Goal: Information Seeking & Learning: Learn about a topic

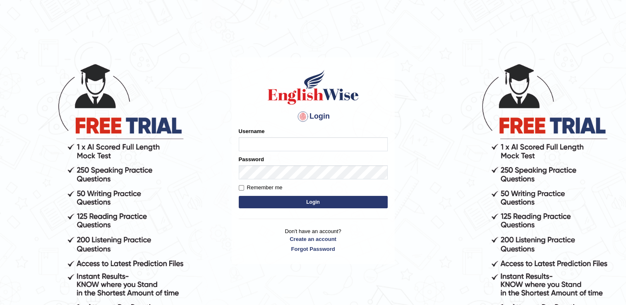
type input "punianarender"
click at [239, 188] on input "Remember me" at bounding box center [241, 187] width 5 height 5
checkbox input "true"
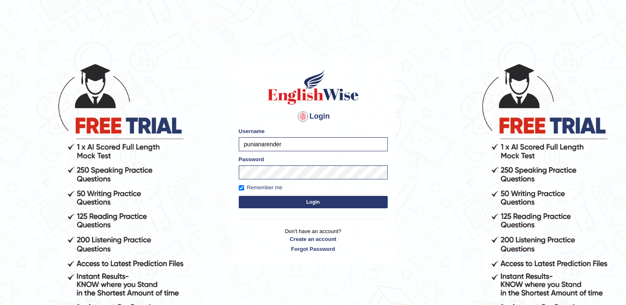
click at [303, 202] on button "Login" at bounding box center [313, 202] width 149 height 12
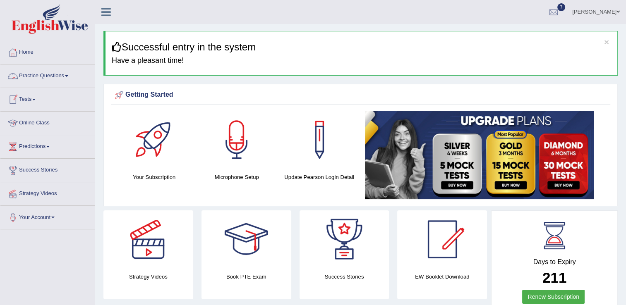
click at [67, 81] on link "Practice Questions" at bounding box center [47, 75] width 94 height 21
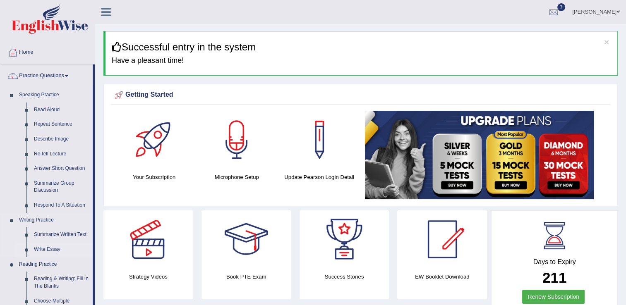
click at [55, 250] on link "Write Essay" at bounding box center [61, 250] width 62 height 15
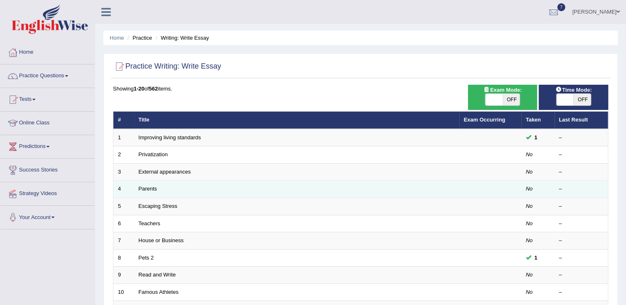
click at [163, 190] on td "Parents" at bounding box center [296, 189] width 325 height 17
click at [163, 191] on td "Parents" at bounding box center [296, 189] width 325 height 17
click at [142, 191] on link "Parents" at bounding box center [148, 189] width 19 height 6
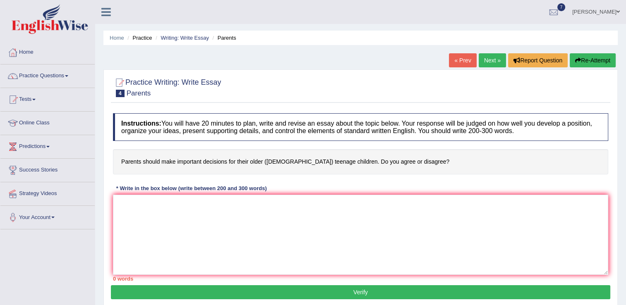
click at [485, 65] on link "Next »" at bounding box center [492, 60] width 27 height 14
click at [163, 197] on textarea at bounding box center [360, 235] width 495 height 80
click at [135, 204] on textarea at bounding box center [360, 235] width 495 height 80
click at [116, 196] on textarea at bounding box center [360, 235] width 495 height 80
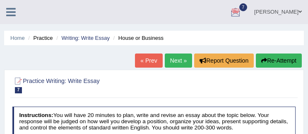
click at [219, 9] on ul "Narender Toggle navigation Username: Punianarender Access Type: Online Subscrip…" at bounding box center [200, 12] width 216 height 24
click at [233, 10] on ul "Narender Toggle navigation Username: Punianarender Access Type: Online Subscrip…" at bounding box center [200, 12] width 216 height 24
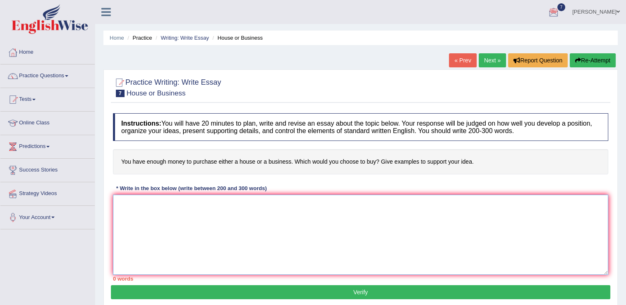
click at [133, 219] on textarea at bounding box center [360, 235] width 495 height 80
drag, startPoint x: 273, startPoint y: 207, endPoint x: 199, endPoint y: 211, distance: 74.2
click at [199, 211] on textarea at bounding box center [360, 235] width 495 height 80
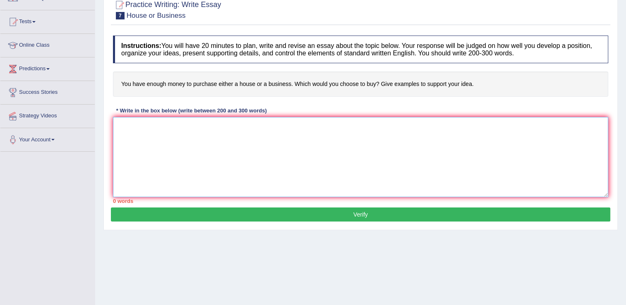
scroll to position [15, 0]
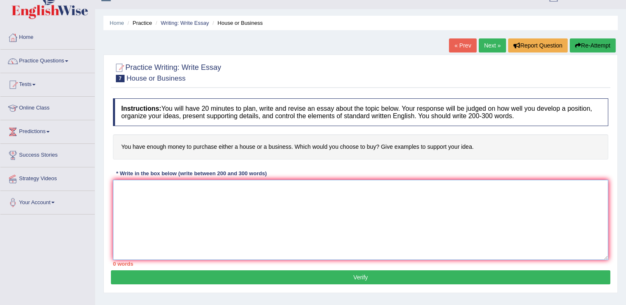
click at [117, 190] on textarea at bounding box center [360, 220] width 495 height 80
drag, startPoint x: 117, startPoint y: 190, endPoint x: 128, endPoint y: 194, distance: 11.3
click at [128, 194] on textarea at bounding box center [360, 220] width 495 height 80
click at [118, 198] on textarea at bounding box center [360, 220] width 495 height 80
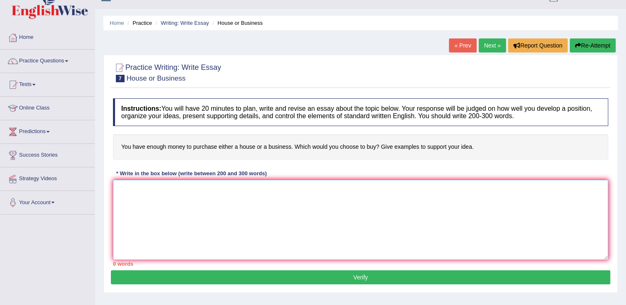
paste textarea "The increasing influence of (essay topic) on our lives has ignited numerous dis…"
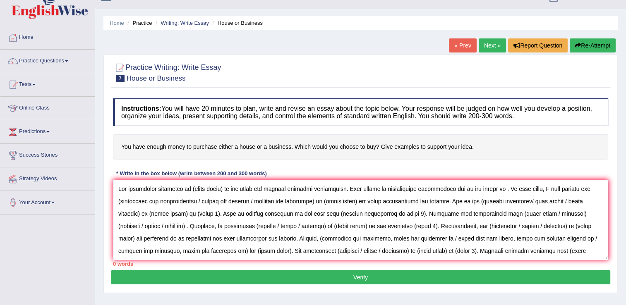
scroll to position [44, 0]
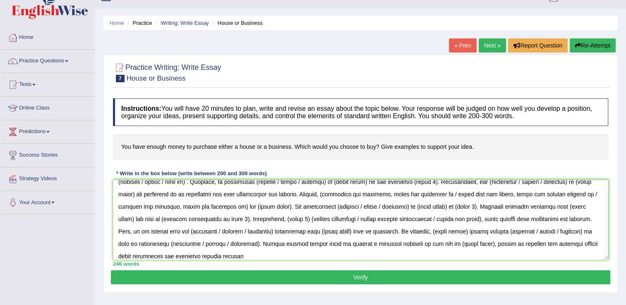
click at [76, 208] on link "Your Account" at bounding box center [47, 201] width 94 height 21
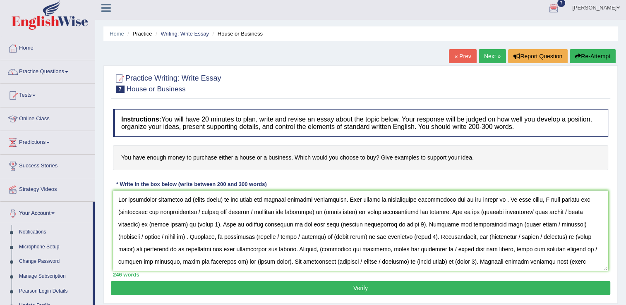
scroll to position [0, 0]
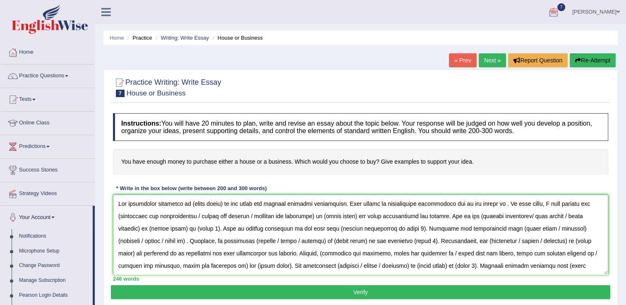
drag, startPoint x: 215, startPoint y: 201, endPoint x: 221, endPoint y: 201, distance: 5.4
click at [221, 201] on textarea at bounding box center [360, 235] width 495 height 80
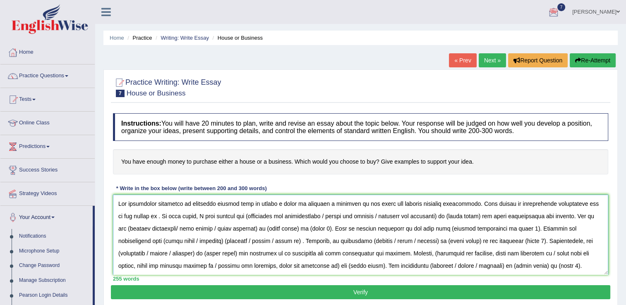
drag, startPoint x: 352, startPoint y: 201, endPoint x: 411, endPoint y: 249, distance: 75.9
click at [380, 204] on textarea at bounding box center [360, 235] width 495 height 80
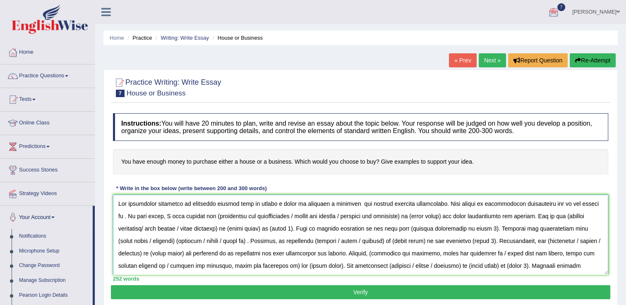
click at [589, 201] on textarea at bounding box center [360, 235] width 495 height 80
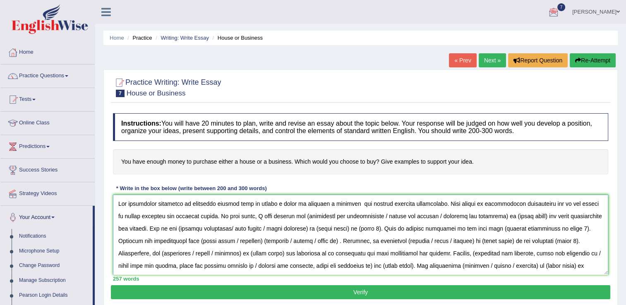
click at [293, 214] on textarea at bounding box center [360, 235] width 495 height 80
drag, startPoint x: 371, startPoint y: 214, endPoint x: 494, endPoint y: 214, distance: 122.9
click at [494, 214] on textarea at bounding box center [360, 235] width 495 height 80
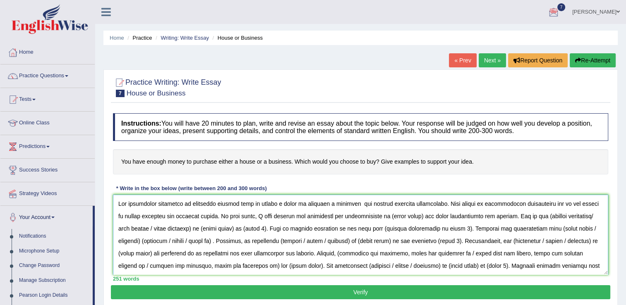
drag, startPoint x: 387, startPoint y: 214, endPoint x: 429, endPoint y: 217, distance: 41.9
click at [413, 214] on textarea at bounding box center [360, 235] width 495 height 80
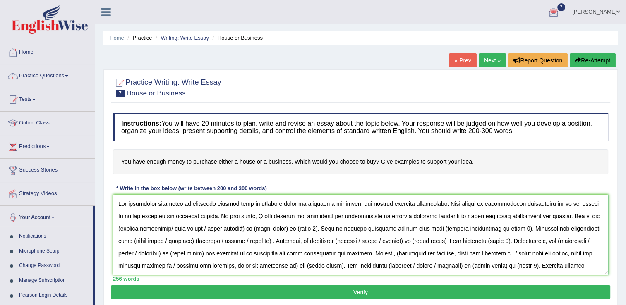
drag, startPoint x: 567, startPoint y: 214, endPoint x: 131, endPoint y: 190, distance: 436.9
click at [106, 193] on div "Practice Writing: Write Essay 7 House or Business Instructions: You will have 2…" at bounding box center [360, 189] width 514 height 239
click at [570, 216] on textarea at bounding box center [360, 235] width 495 height 80
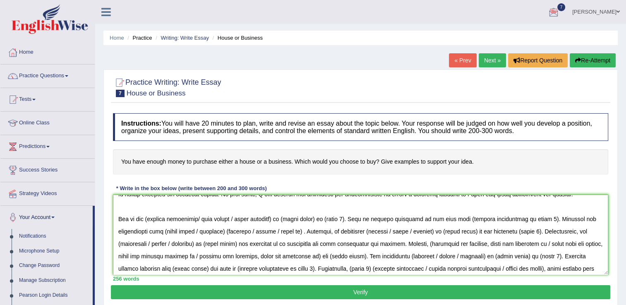
scroll to position [41, 0]
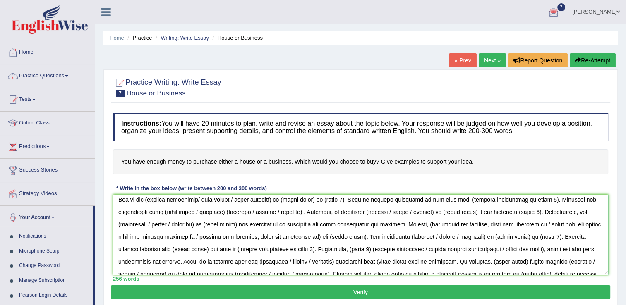
click at [147, 196] on textarea at bounding box center [360, 235] width 495 height 80
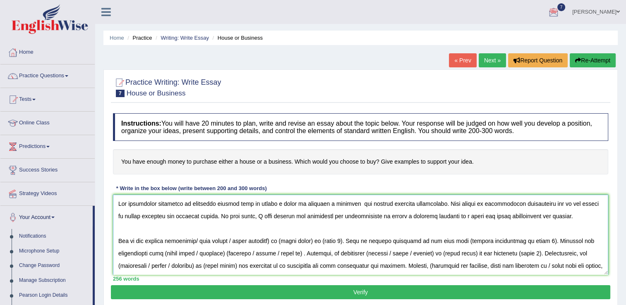
drag, startPoint x: 199, startPoint y: 195, endPoint x: 251, endPoint y: 196, distance: 51.3
click at [251, 196] on textarea at bounding box center [360, 235] width 495 height 80
click at [243, 254] on textarea at bounding box center [360, 235] width 495 height 80
drag, startPoint x: 198, startPoint y: 238, endPoint x: 283, endPoint y: 238, distance: 84.8
click at [283, 238] on textarea at bounding box center [360, 235] width 495 height 80
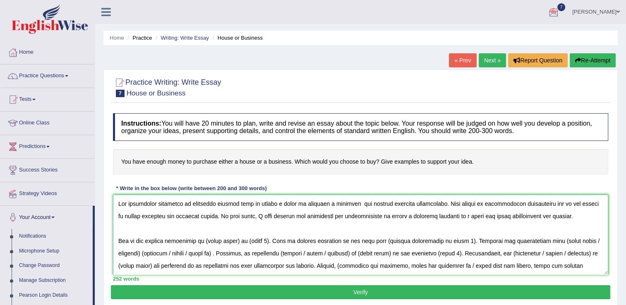
drag, startPoint x: 206, startPoint y: 237, endPoint x: 326, endPoint y: 303, distance: 137.3
click at [240, 239] on textarea at bounding box center [360, 235] width 495 height 80
drag, startPoint x: 256, startPoint y: 237, endPoint x: 339, endPoint y: 269, distance: 89.5
click at [278, 238] on textarea at bounding box center [360, 235] width 495 height 80
drag, startPoint x: 487, startPoint y: 195, endPoint x: 556, endPoint y: 201, distance: 69.4
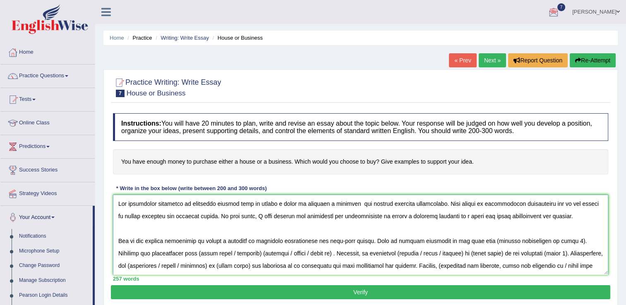
click at [558, 199] on textarea at bounding box center [360, 235] width 495 height 80
click at [507, 241] on textarea at bounding box center [360, 235] width 495 height 80
drag, startPoint x: 483, startPoint y: 238, endPoint x: 560, endPoint y: 238, distance: 76.2
click at [560, 236] on textarea at bounding box center [360, 235] width 495 height 80
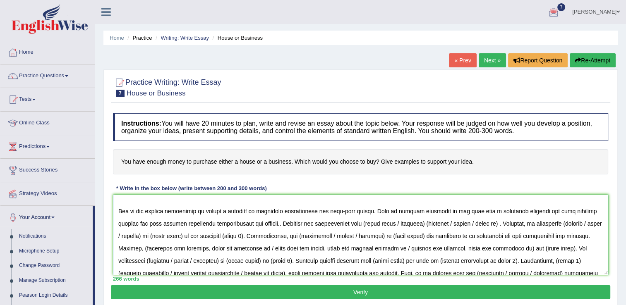
scroll to position [41, 0]
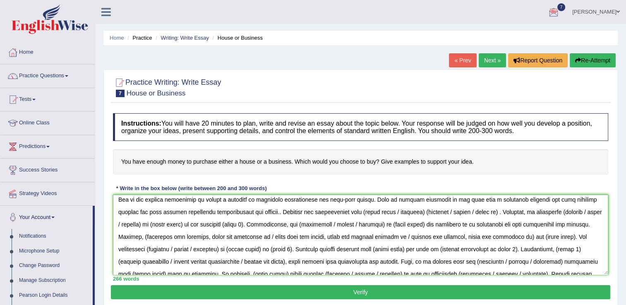
drag, startPoint x: 366, startPoint y: 208, endPoint x: 497, endPoint y: 211, distance: 130.8
click at [485, 208] on textarea at bounding box center [360, 235] width 495 height 80
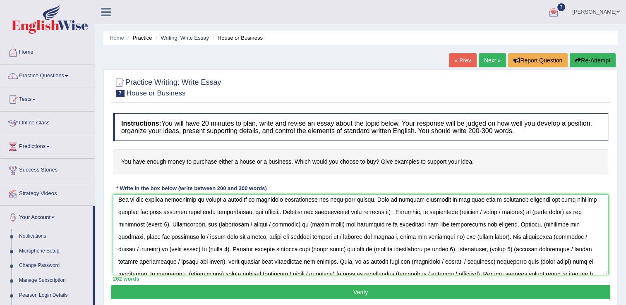
click at [394, 208] on textarea at bounding box center [360, 235] width 495 height 80
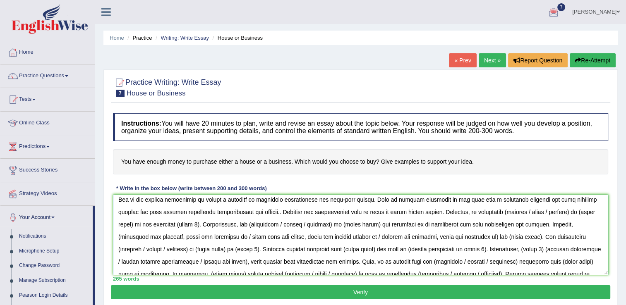
click at [503, 213] on textarea at bounding box center [360, 235] width 495 height 80
click at [502, 209] on textarea at bounding box center [360, 235] width 495 height 80
drag, startPoint x: 524, startPoint y: 208, endPoint x: 572, endPoint y: 208, distance: 47.6
click at [572, 208] on textarea at bounding box center [360, 235] width 495 height 80
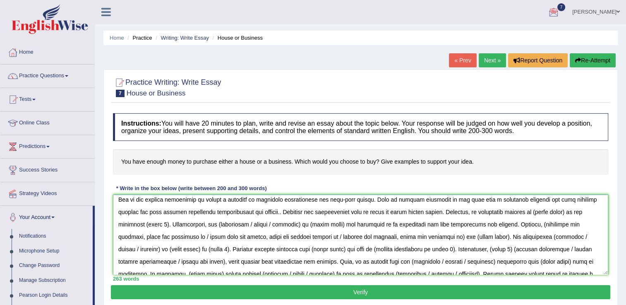
drag, startPoint x: 531, startPoint y: 208, endPoint x: 563, endPoint y: 209, distance: 32.7
click at [563, 209] on textarea at bounding box center [360, 235] width 495 height 80
click at [551, 209] on textarea at bounding box center [360, 235] width 495 height 80
click at [133, 220] on textarea at bounding box center [360, 235] width 495 height 80
click at [130, 219] on textarea at bounding box center [360, 235] width 495 height 80
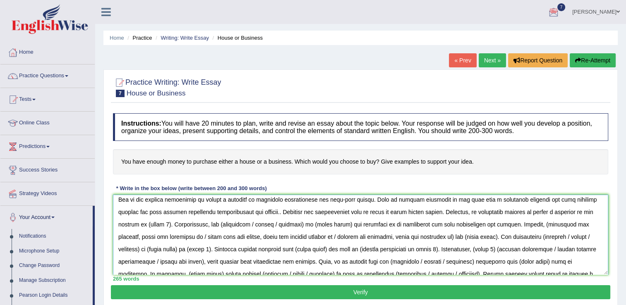
drag, startPoint x: 142, startPoint y: 222, endPoint x: 166, endPoint y: 221, distance: 24.4
click at [166, 221] on textarea at bounding box center [360, 235] width 495 height 80
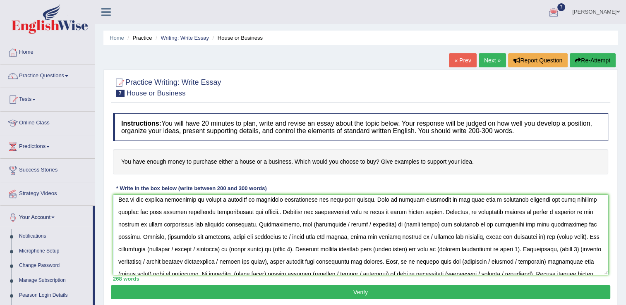
click at [288, 223] on textarea at bounding box center [360, 235] width 495 height 80
drag, startPoint x: 318, startPoint y: 218, endPoint x: 374, endPoint y: 219, distance: 56.3
click at [374, 219] on textarea at bounding box center [360, 235] width 495 height 80
drag, startPoint x: 327, startPoint y: 223, endPoint x: 387, endPoint y: 228, distance: 61.0
click at [358, 223] on textarea at bounding box center [360, 235] width 495 height 80
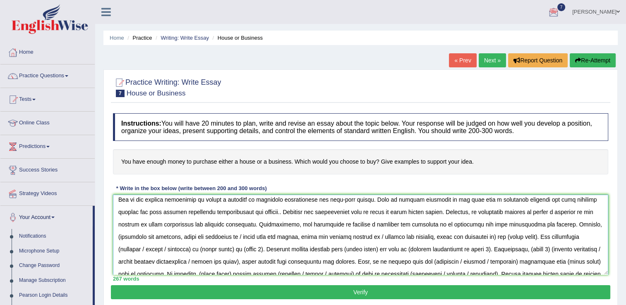
drag, startPoint x: 459, startPoint y: 218, endPoint x: 538, endPoint y: 220, distance: 78.7
click at [538, 220] on textarea at bounding box center [360, 235] width 495 height 80
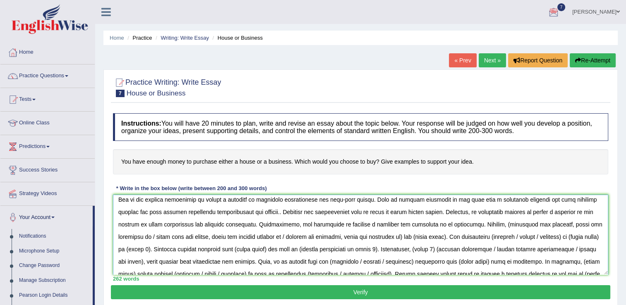
scroll to position [18, 0]
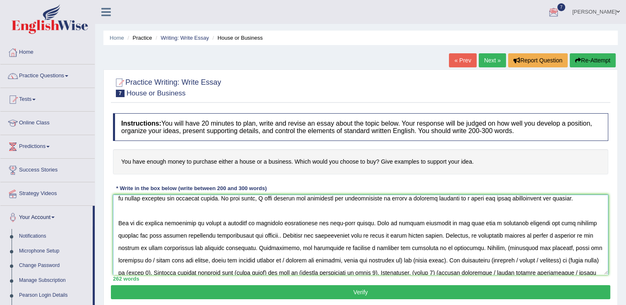
drag, startPoint x: 456, startPoint y: 221, endPoint x: 111, endPoint y: 194, distance: 346.2
click at [109, 195] on div "Practice Writing: Write Essay 7 House or Business Instructions: You will have 2…" at bounding box center [360, 189] width 514 height 239
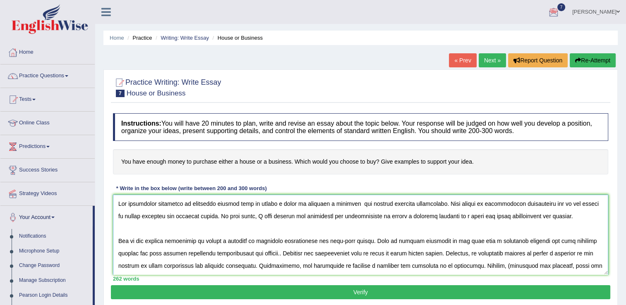
click at [380, 213] on textarea at bounding box center [360, 235] width 495 height 80
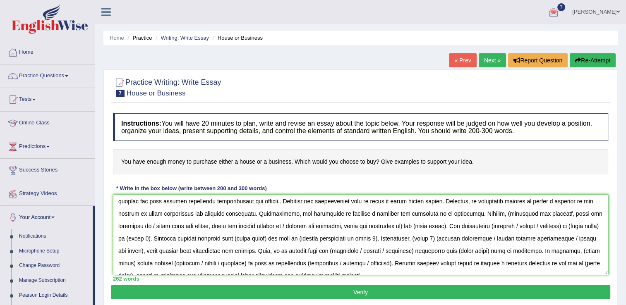
scroll to position [62, 0]
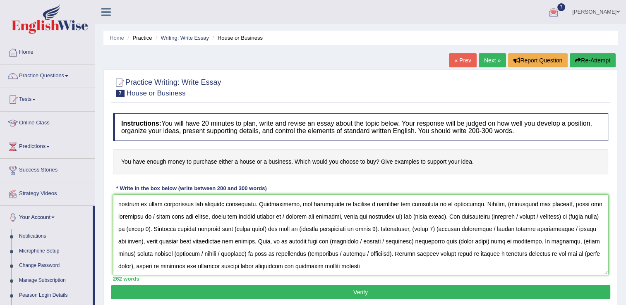
click at [459, 199] on textarea at bounding box center [360, 235] width 495 height 80
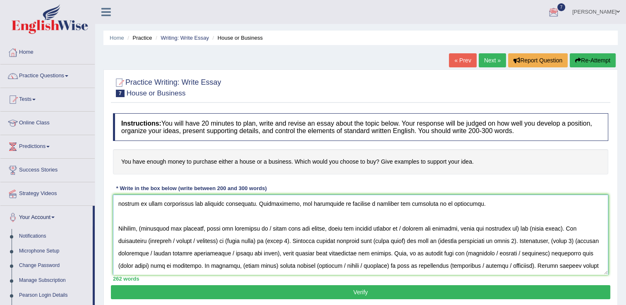
scroll to position [74, 0]
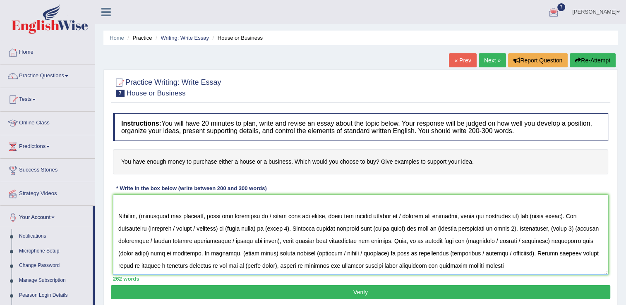
click at [144, 214] on textarea at bounding box center [360, 235] width 495 height 80
click at [201, 213] on textarea at bounding box center [360, 235] width 495 height 80
drag, startPoint x: 262, startPoint y: 214, endPoint x: 453, endPoint y: 212, distance: 191.2
click at [453, 212] on textarea at bounding box center [360, 235] width 495 height 80
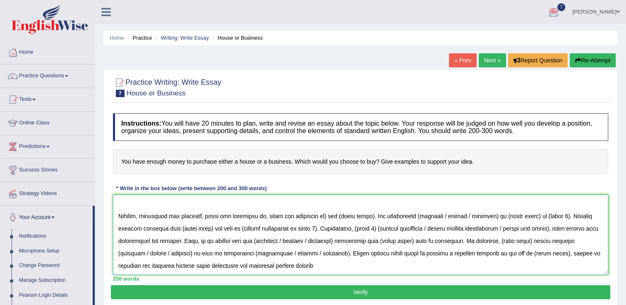
drag, startPoint x: 263, startPoint y: 214, endPoint x: 444, endPoint y: 296, distance: 198.8
click at [318, 211] on textarea at bounding box center [360, 235] width 495 height 80
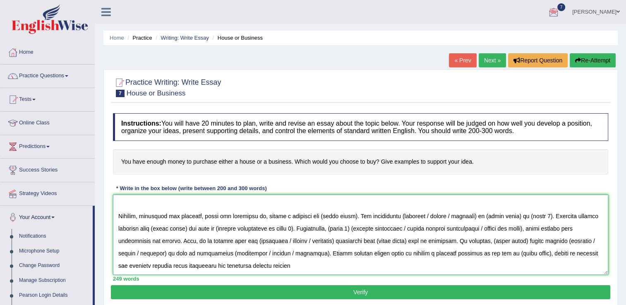
drag, startPoint x: 312, startPoint y: 213, endPoint x: 356, endPoint y: 211, distance: 44.3
click at [356, 211] on textarea at bounding box center [360, 235] width 495 height 80
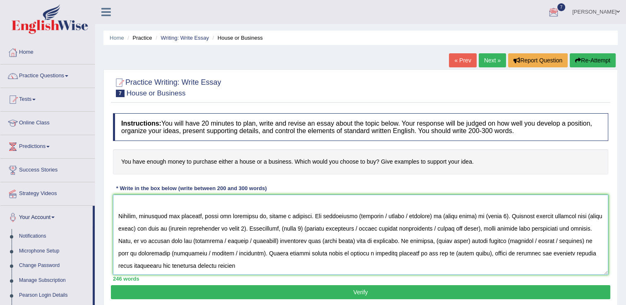
click at [263, 214] on textarea at bounding box center [360, 235] width 495 height 80
click at [351, 211] on textarea at bounding box center [360, 235] width 495 height 80
drag, startPoint x: 377, startPoint y: 211, endPoint x: 427, endPoint y: 212, distance: 50.5
click at [427, 212] on textarea at bounding box center [360, 235] width 495 height 80
drag, startPoint x: 385, startPoint y: 210, endPoint x: 418, endPoint y: 210, distance: 33.5
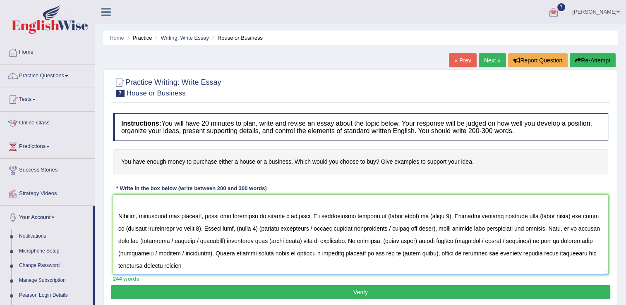
click at [416, 210] on textarea at bounding box center [360, 235] width 495 height 80
drag, startPoint x: 383, startPoint y: 212, endPoint x: 462, endPoint y: 225, distance: 80.0
click at [415, 212] on textarea at bounding box center [360, 235] width 495 height 80
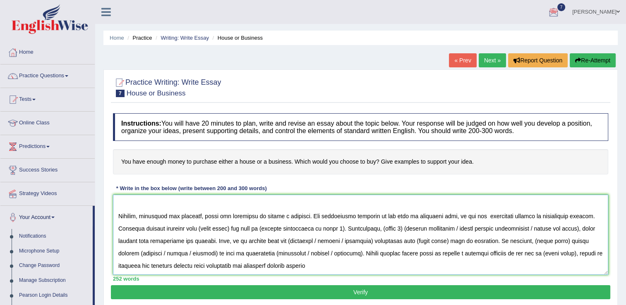
drag, startPoint x: 198, startPoint y: 224, endPoint x: 232, endPoint y: 226, distance: 34.4
click at [232, 226] on textarea at bounding box center [360, 235] width 495 height 80
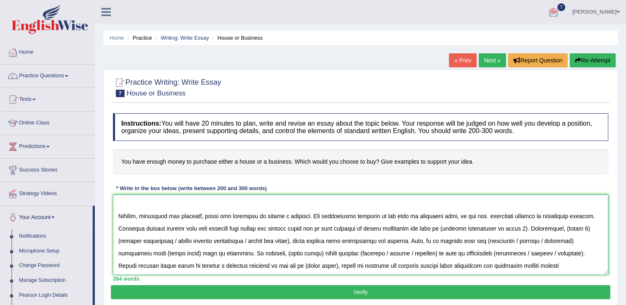
drag, startPoint x: 415, startPoint y: 226, endPoint x: 526, endPoint y: 226, distance: 110.9
click at [526, 226] on textarea at bounding box center [360, 235] width 495 height 80
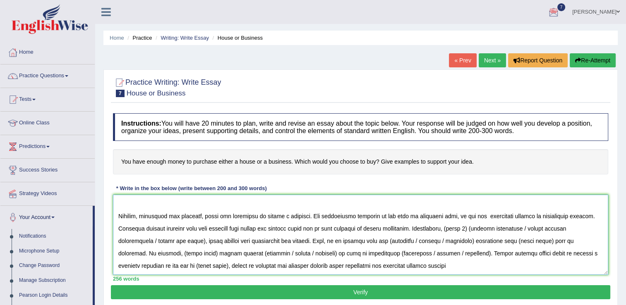
click at [450, 223] on textarea at bounding box center [360, 235] width 495 height 80
drag, startPoint x: 473, startPoint y: 223, endPoint x: 203, endPoint y: 238, distance: 270.7
click at [203, 238] on textarea at bounding box center [360, 235] width 495 height 80
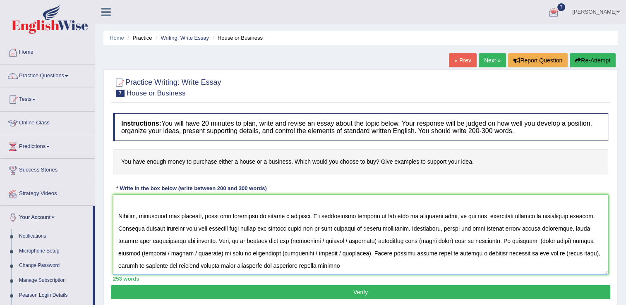
drag, startPoint x: 156, startPoint y: 237, endPoint x: 373, endPoint y: 256, distance: 218.6
click at [210, 235] on textarea at bounding box center [360, 235] width 495 height 80
click at [283, 238] on textarea at bounding box center [360, 235] width 495 height 80
drag, startPoint x: 310, startPoint y: 238, endPoint x: 367, endPoint y: 238, distance: 56.3
click at [367, 238] on textarea at bounding box center [360, 235] width 495 height 80
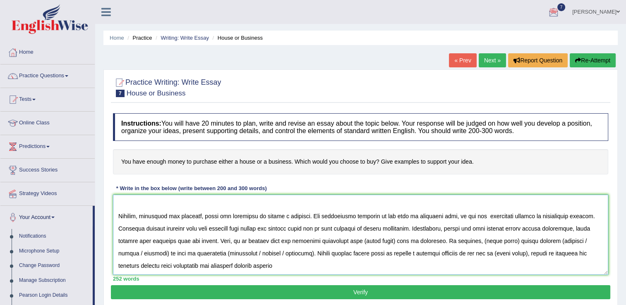
drag, startPoint x: 353, startPoint y: 238, endPoint x: 386, endPoint y: 238, distance: 33.5
click at [386, 238] on textarea at bounding box center [360, 235] width 495 height 80
click at [459, 238] on textarea at bounding box center [360, 235] width 495 height 80
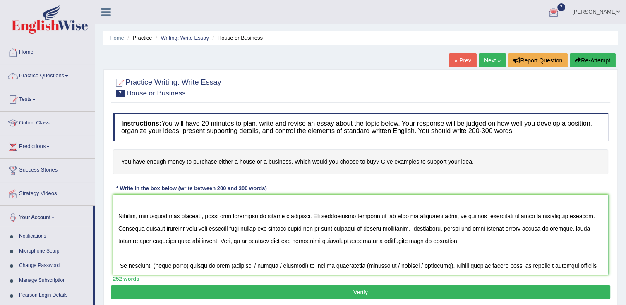
scroll to position [87, 0]
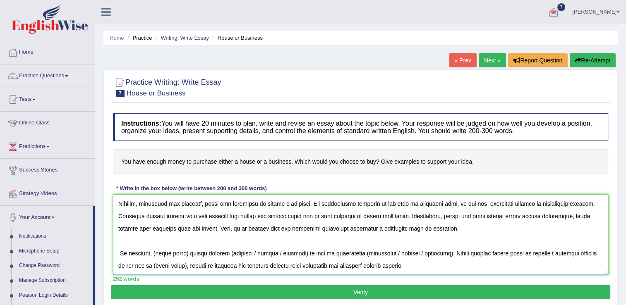
type textarea "The increasing influence of financial choices such as buying a house or startin…"
click at [46, 73] on link "Practice Questions" at bounding box center [47, 75] width 94 height 21
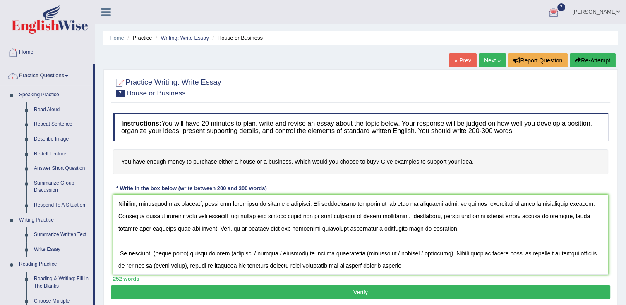
click at [275, 39] on ul "Home Practice Writing: Write Essay House or Business" at bounding box center [360, 38] width 514 height 14
click at [52, 106] on link "Read Aloud" at bounding box center [61, 110] width 62 height 15
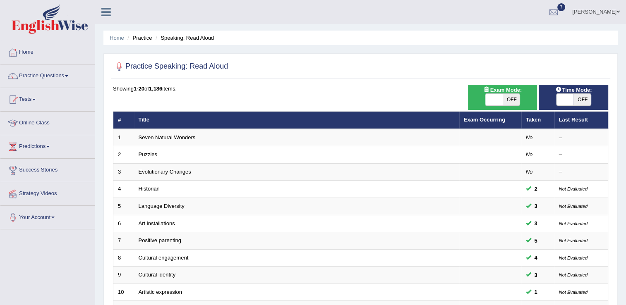
click at [171, 127] on th "Title" at bounding box center [296, 120] width 325 height 17
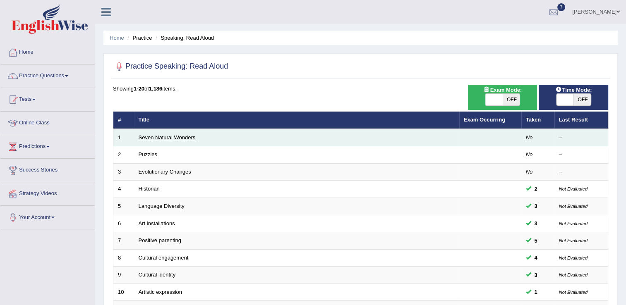
click at [170, 137] on link "Seven Natural Wonders" at bounding box center [167, 138] width 57 height 6
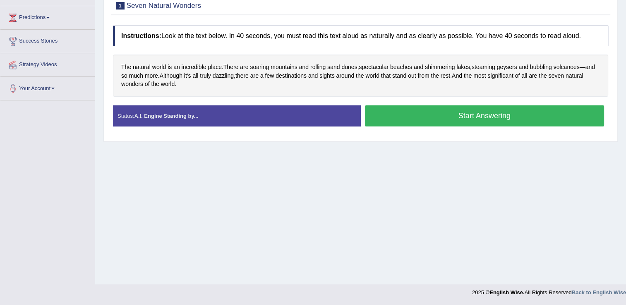
click at [438, 118] on button "Start Answering" at bounding box center [485, 116] width 240 height 21
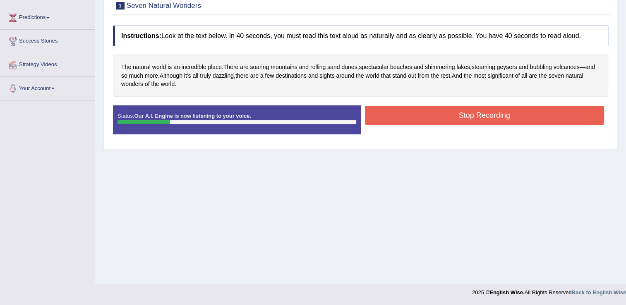
click at [438, 118] on button "Stop Recording" at bounding box center [485, 115] width 240 height 19
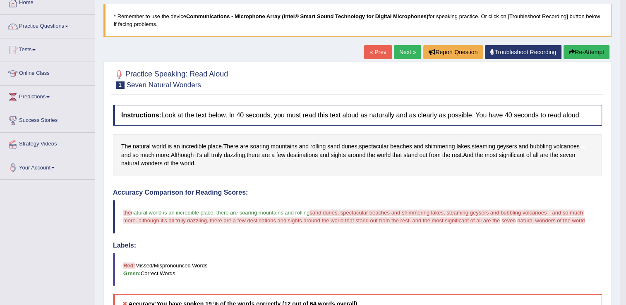
scroll to position [46, 0]
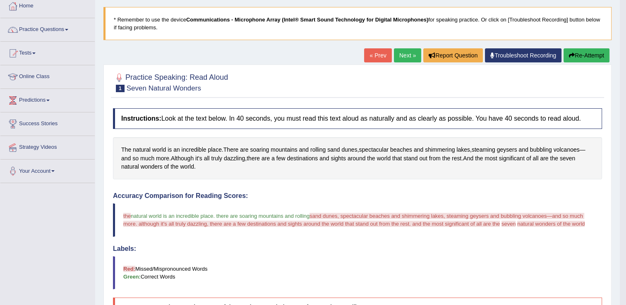
click at [73, 38] on link "Practice Questions" at bounding box center [47, 28] width 94 height 21
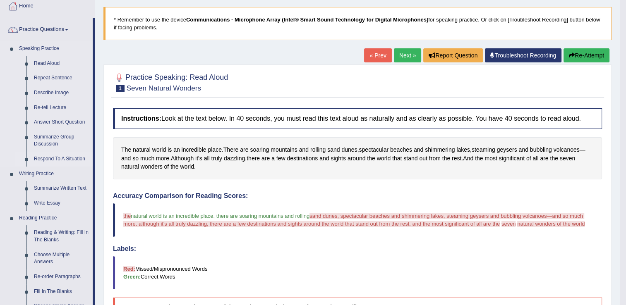
click at [74, 159] on link "Respond To A Situation" at bounding box center [61, 159] width 62 height 15
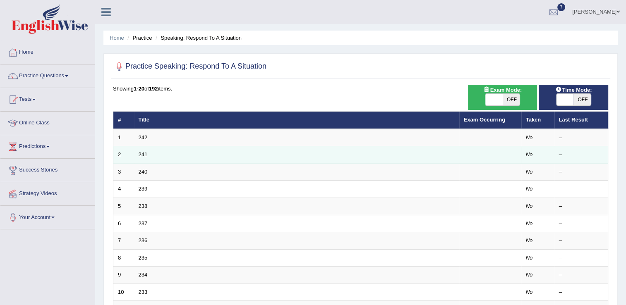
click at [157, 160] on td "241" at bounding box center [296, 155] width 325 height 17
click at [144, 158] on td "241" at bounding box center [296, 155] width 325 height 17
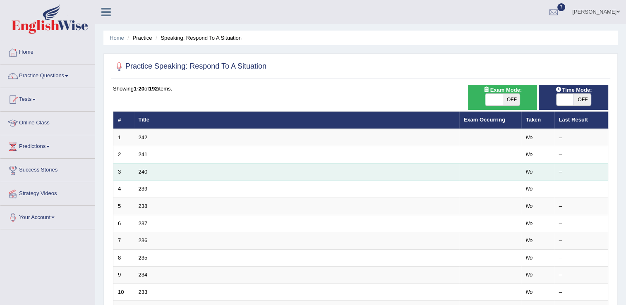
drag, startPoint x: 144, startPoint y: 158, endPoint x: 137, endPoint y: 175, distance: 18.0
click at [137, 175] on td "240" at bounding box center [296, 171] width 325 height 17
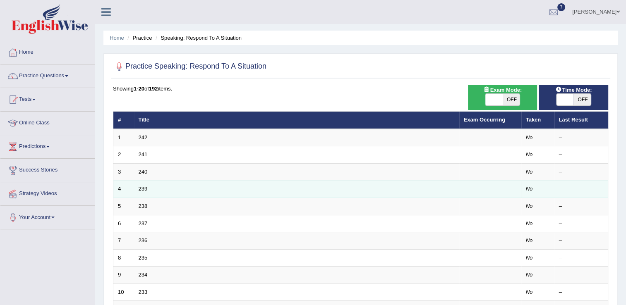
click at [137, 192] on td "239" at bounding box center [296, 189] width 325 height 17
drag, startPoint x: 137, startPoint y: 192, endPoint x: 126, endPoint y: 190, distance: 11.5
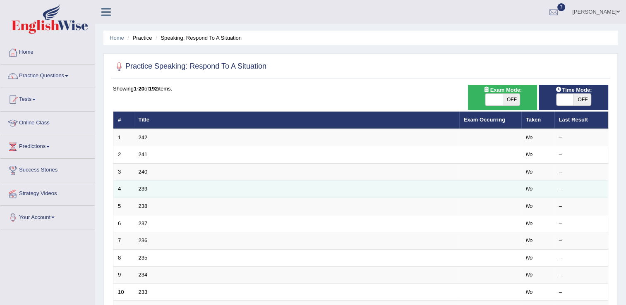
click at [126, 190] on td "4" at bounding box center [123, 189] width 21 height 17
click at [151, 189] on td "239" at bounding box center [296, 189] width 325 height 17
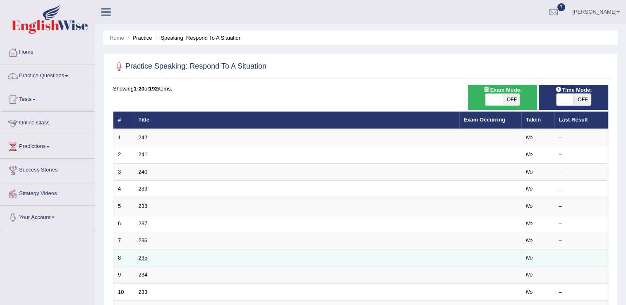
click at [142, 255] on link "235" at bounding box center [143, 258] width 9 height 6
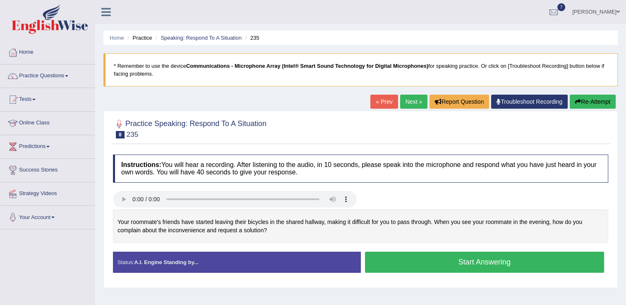
click at [460, 258] on button "Start Answering" at bounding box center [485, 262] width 240 height 21
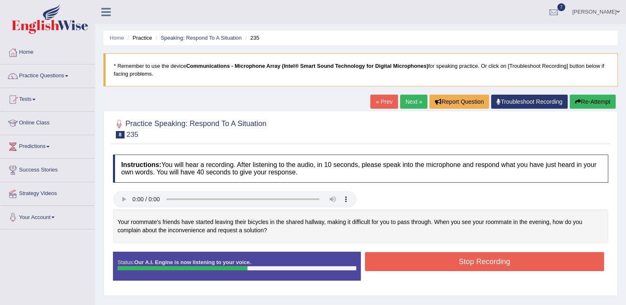
click at [460, 258] on button "Stop Recording" at bounding box center [485, 261] width 240 height 19
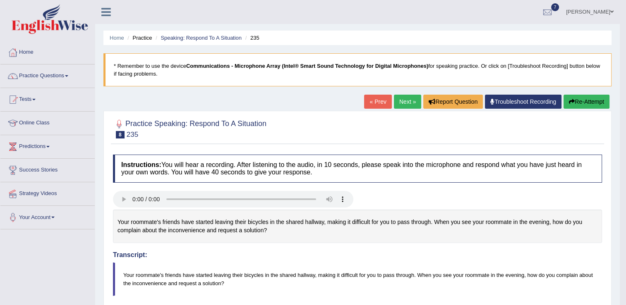
click at [401, 99] on link "Next »" at bounding box center [407, 102] width 27 height 14
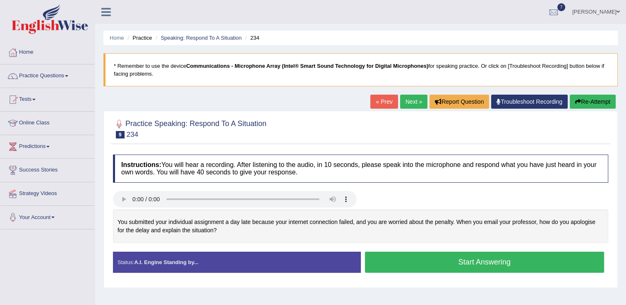
click at [396, 257] on button "Start Answering" at bounding box center [485, 262] width 240 height 21
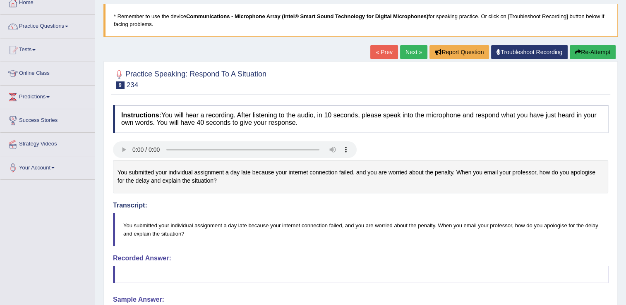
click at [289, 235] on blockquote "You submitted your individual assignment a day late because your internet conne…" at bounding box center [360, 229] width 495 height 33
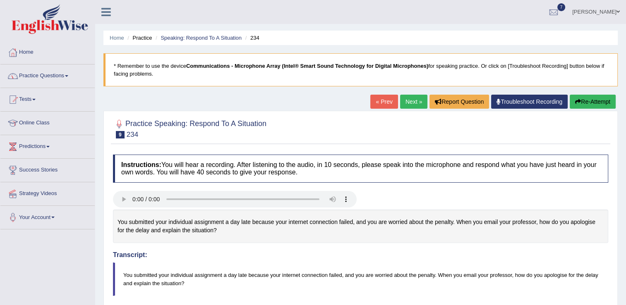
click at [72, 72] on link "Practice Questions" at bounding box center [47, 75] width 94 height 21
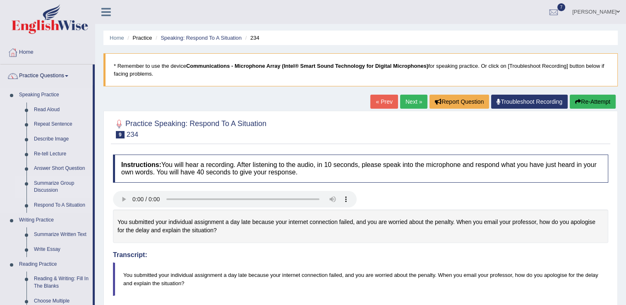
click at [57, 186] on link "Summarize Group Discussion" at bounding box center [61, 187] width 62 height 22
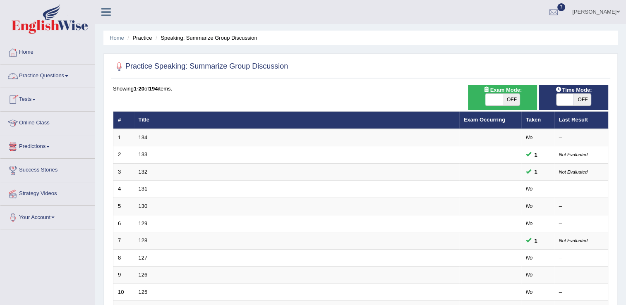
click at [61, 74] on link "Practice Questions" at bounding box center [47, 75] width 94 height 21
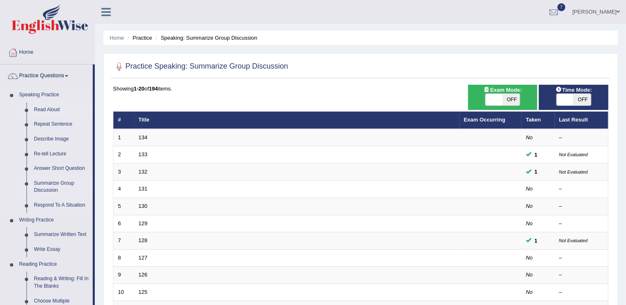
click at [63, 109] on link "Read Aloud" at bounding box center [61, 110] width 62 height 15
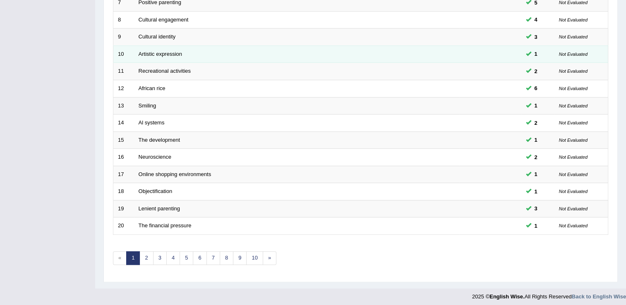
scroll to position [240, 0]
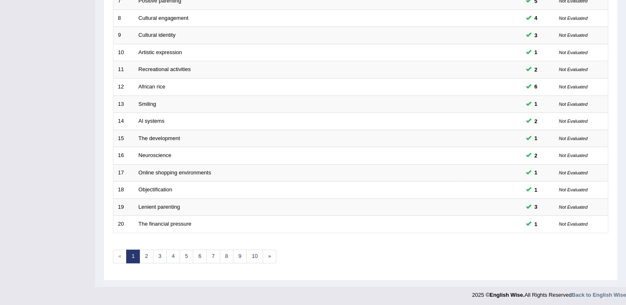
click at [207, 245] on div "Showing 1-20 of 1,186 items. # Title Exam Occurring Taken Last Result 1 Seven N…" at bounding box center [360, 59] width 495 height 429
click at [211, 256] on link "7" at bounding box center [214, 257] width 14 height 14
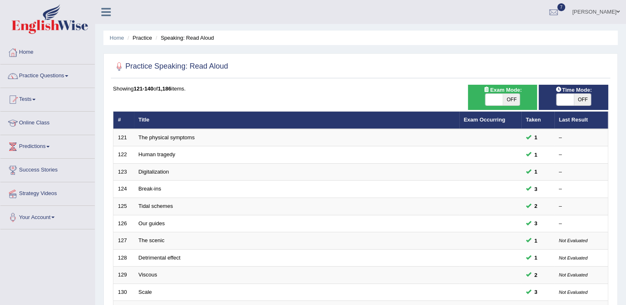
click at [165, 169] on link "Digitalization" at bounding box center [154, 172] width 31 height 6
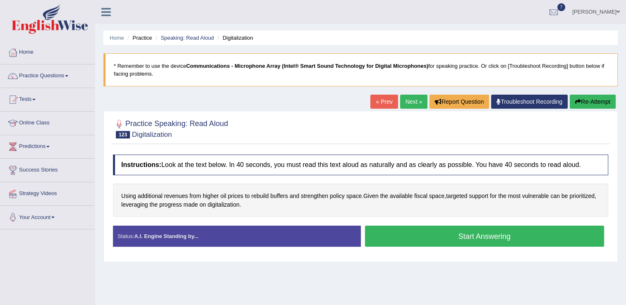
click at [237, 217] on div "Instructions: Look at the text below. In 40 seconds, you must read this text al…" at bounding box center [361, 204] width 500 height 107
click at [421, 241] on button "Start Answering" at bounding box center [485, 236] width 240 height 21
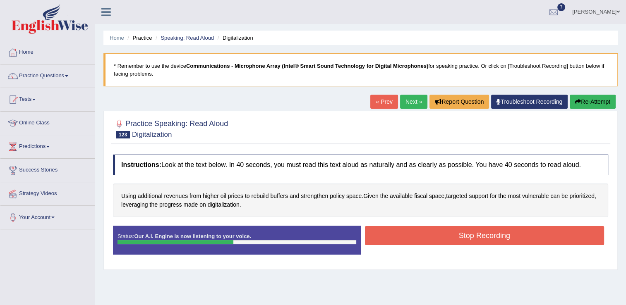
click at [421, 241] on button "Stop Recording" at bounding box center [485, 235] width 240 height 19
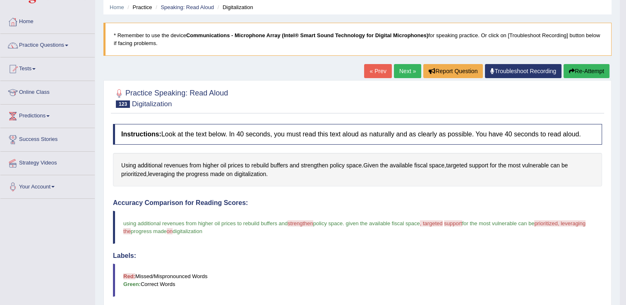
scroll to position [33, 0]
